Goal: Find specific page/section: Find specific page/section

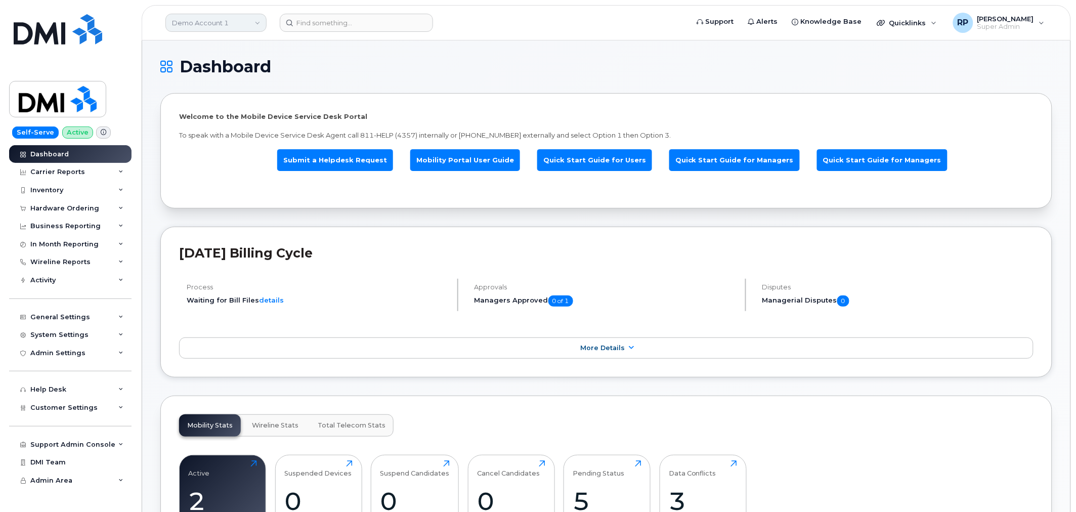
click at [208, 26] on link "Demo Account 1" at bounding box center [215, 23] width 101 height 18
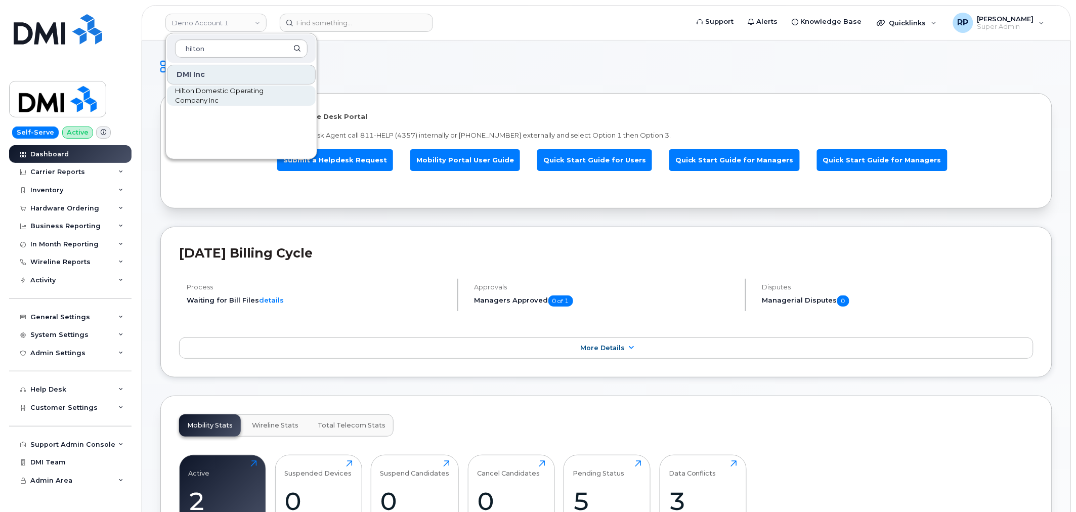
type input "hilton"
click at [211, 90] on span "Hilton Domestic Operating Company Inc" at bounding box center [233, 96] width 116 height 20
